Goal: Check status: Check status

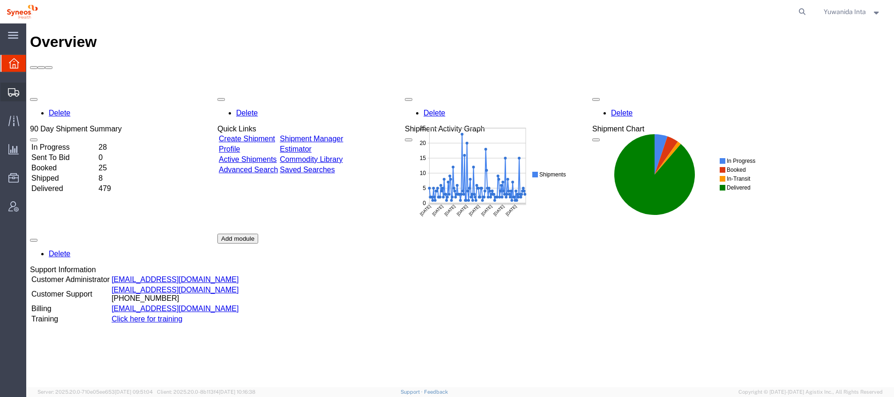
click at [0, 0] on span "Shipment Manager" at bounding box center [0, 0] width 0 height 0
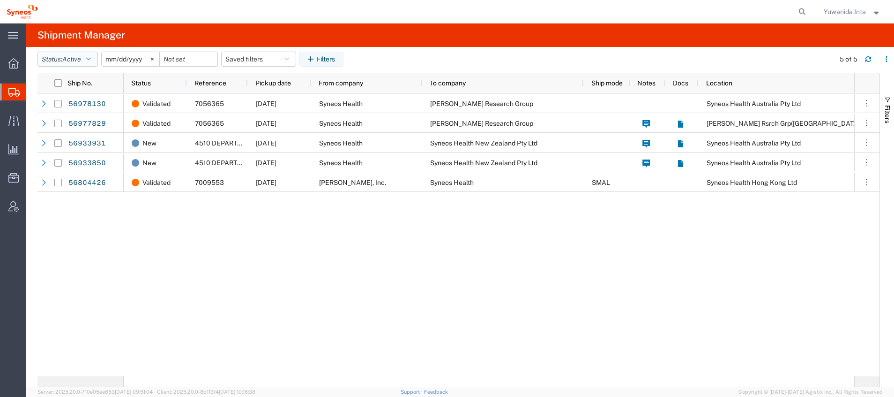
click at [91, 61] on icon "button" at bounding box center [88, 59] width 5 height 7
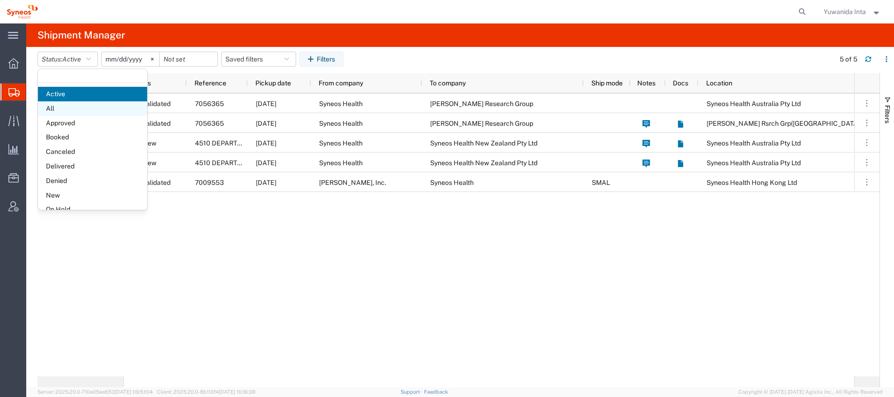
click at [76, 105] on span "All" at bounding box center [92, 108] width 109 height 15
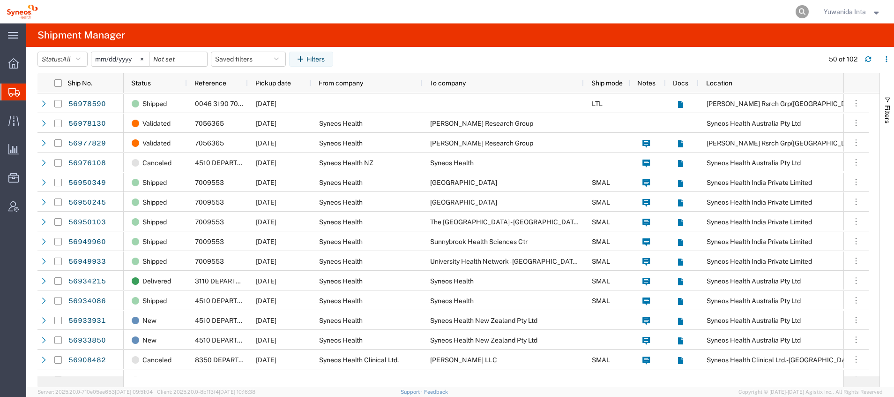
click at [801, 11] on icon at bounding box center [802, 11] width 13 height 13
paste input "281271100570"
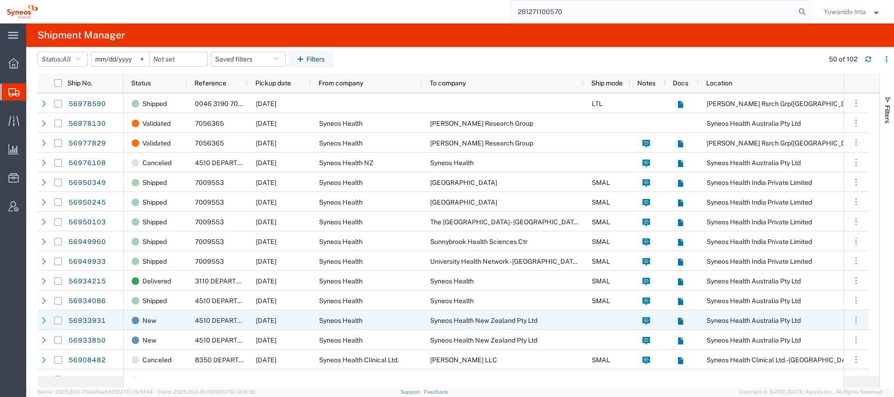
type input "281271100570"
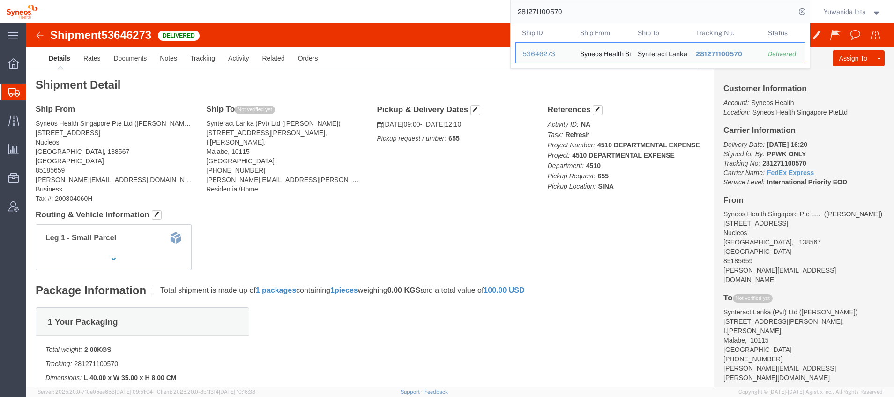
click ul "Details Rates Documents Notes Tracking Activity Related Orders"
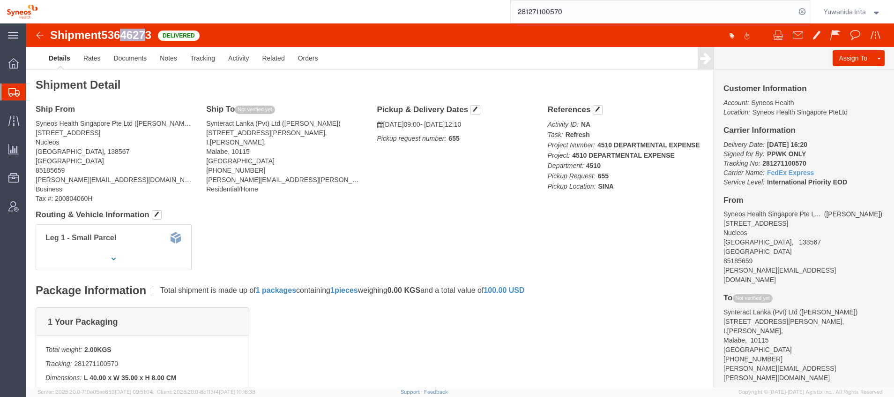
drag, startPoint x: 125, startPoint y: 15, endPoint x: 95, endPoint y: 10, distance: 30.9
click span "53646273"
drag, startPoint x: 95, startPoint y: 10, endPoint x: 253, endPoint y: 9, distance: 158.5
click div "Shipment 53646273 Delivered"
drag, startPoint x: 80, startPoint y: 9, endPoint x: 126, endPoint y: 8, distance: 46.0
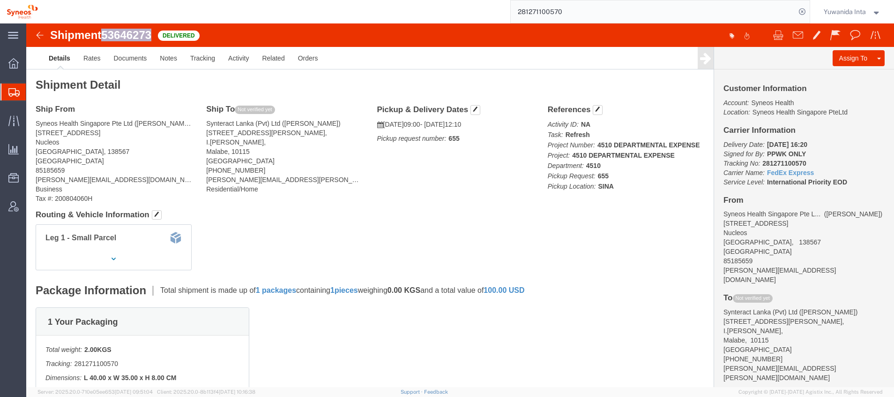
click span "53646273"
copy span "53646273"
drag, startPoint x: 257, startPoint y: 101, endPoint x: 321, endPoint y: 99, distance: 63.3
click address "Synteract Lanka (Pvt) Ltd ([PERSON_NAME][STREET_ADDRESS][PERSON_NAME][PERSON_NA…"
copy address "[PERSON_NAME]"
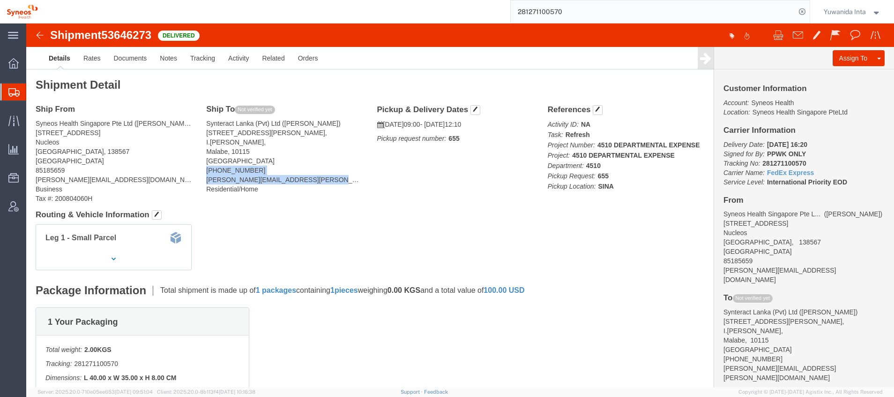
drag, startPoint x: 304, startPoint y: 156, endPoint x: 178, endPoint y: 148, distance: 126.3
click div "Ship To Not verified yet Synteract Lanka (Pvt) Ltd ([PERSON_NAME][STREET_ADDRES…"
copy address "[PHONE_NUMBER] [PERSON_NAME][EMAIL_ADDRESS][PERSON_NAME][DOMAIN_NAME]"
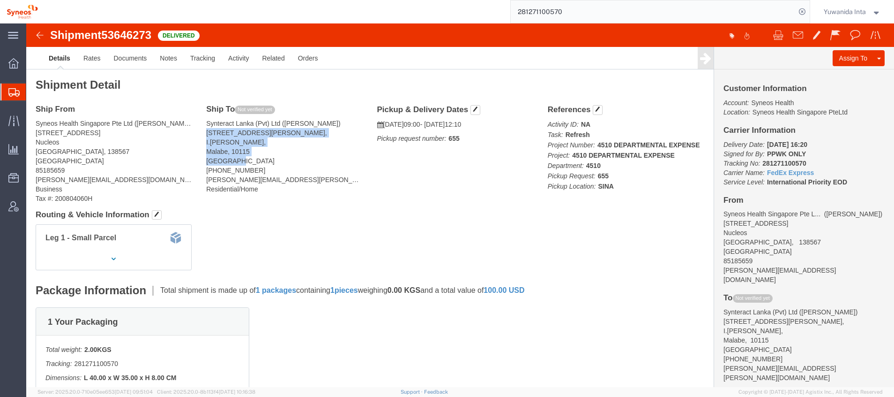
drag, startPoint x: 180, startPoint y: 107, endPoint x: 231, endPoint y: 138, distance: 59.1
click address "Synteract Lanka (Pvt) Ltd ([PERSON_NAME][STREET_ADDRESS][PERSON_NAME][PERSON_NA…"
copy address "[STREET_ADDRESS][PERSON_NAME][PERSON_NAME]"
click link "Activity"
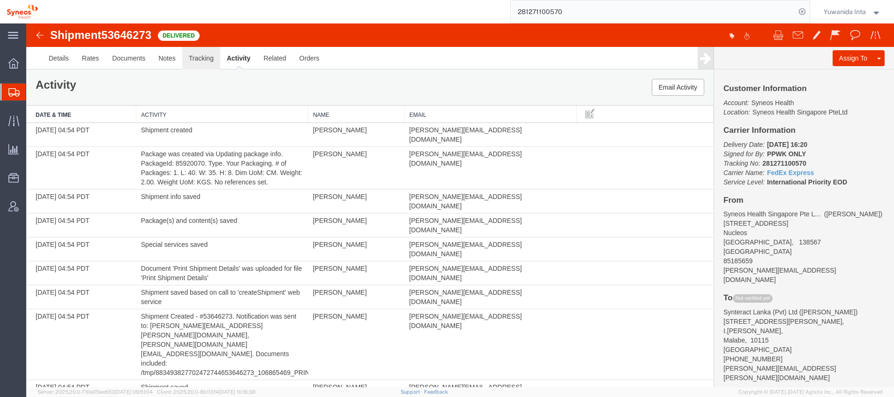
drag, startPoint x: 196, startPoint y: 62, endPoint x: 194, endPoint y: 57, distance: 5.7
click at [195, 62] on link "Tracking" at bounding box center [201, 58] width 38 height 23
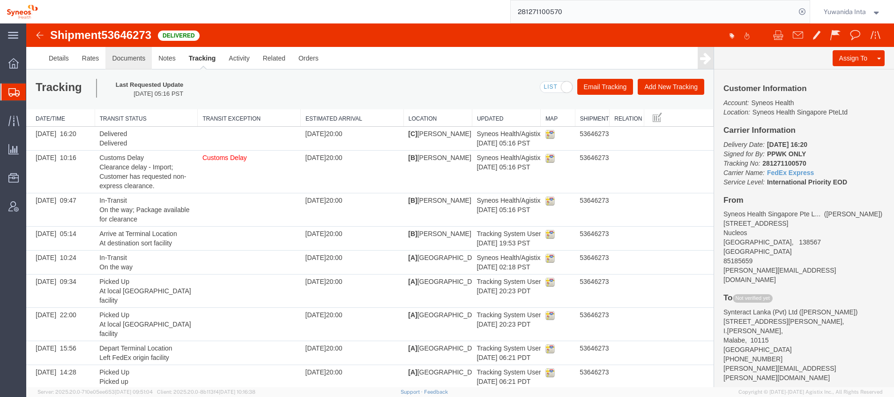
click at [124, 56] on link "Documents" at bounding box center [128, 58] width 46 height 23
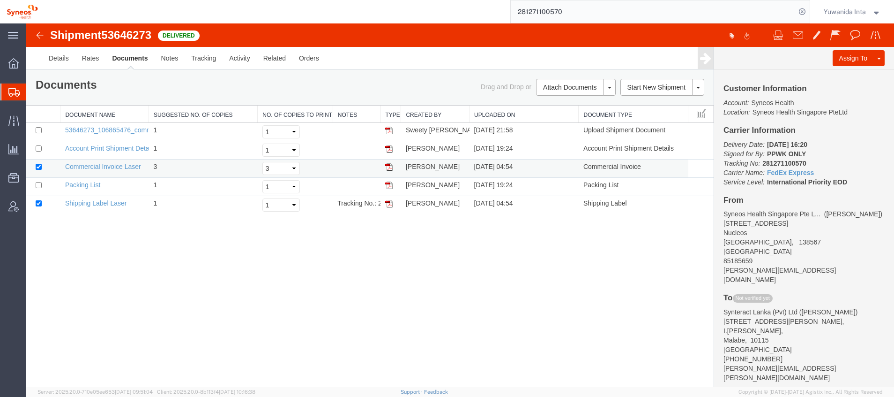
click at [388, 167] on img at bounding box center [389, 167] width 8 height 8
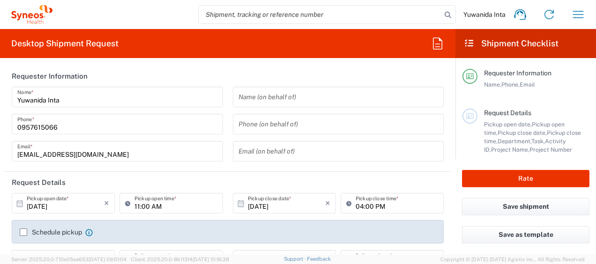
type input "8350"
type input "Thailand"
type input "Syneos Health (Thailand) Limit"
